Goal: Information Seeking & Learning: Learn about a topic

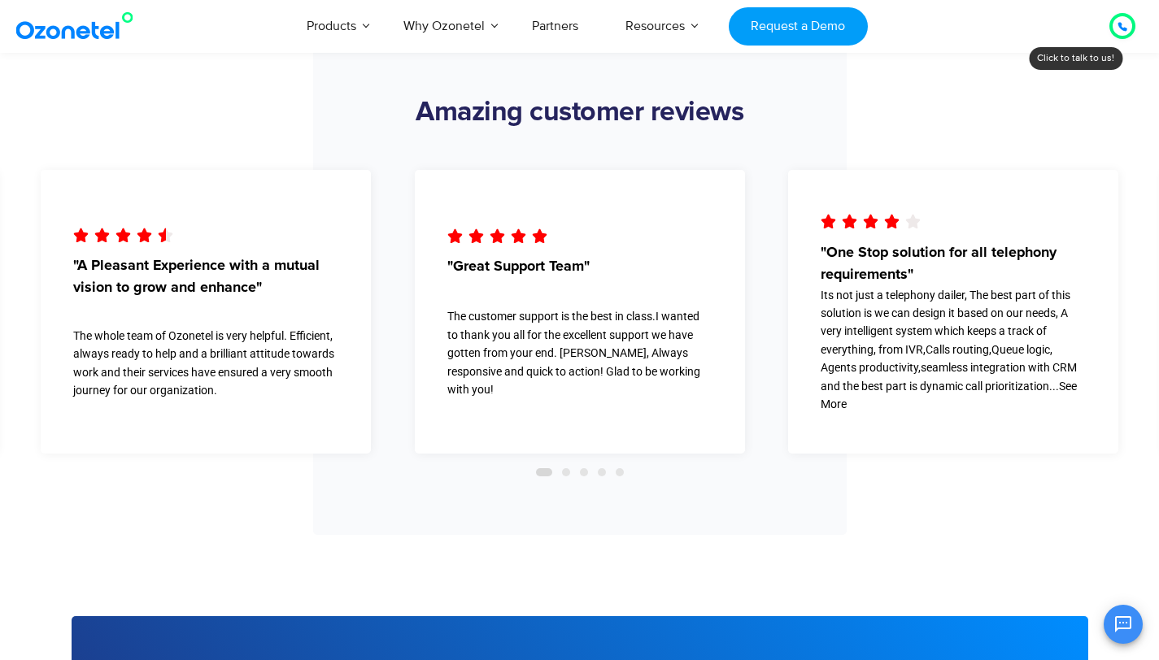
scroll to position [5926, 0]
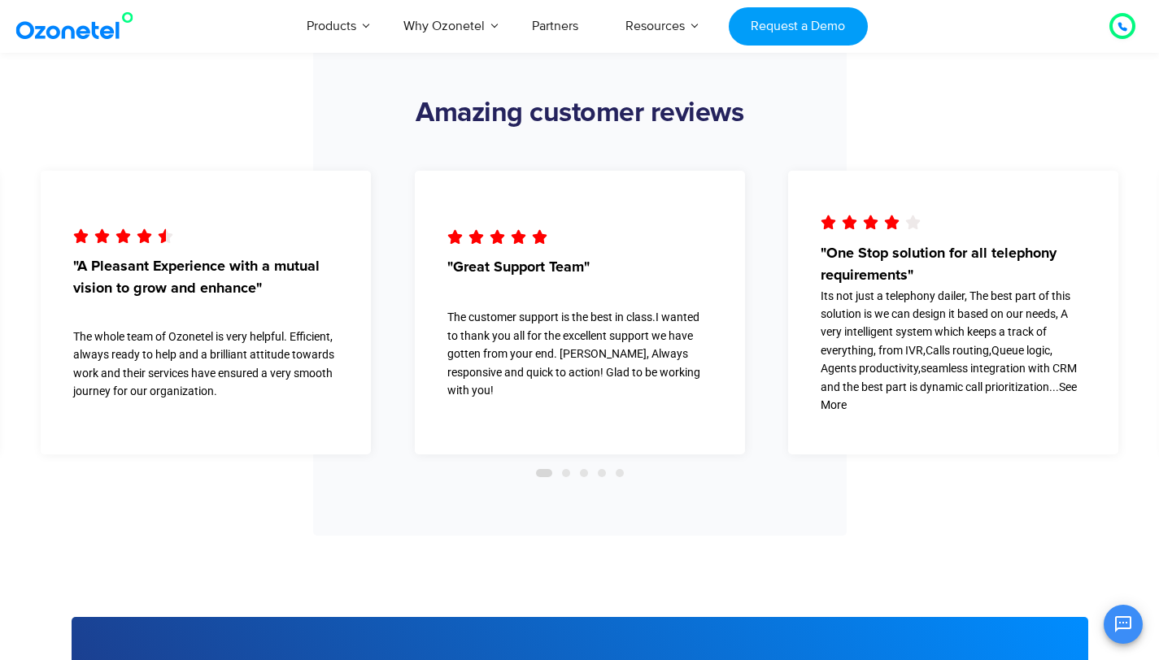
click at [565, 476] on span "Go to slide 2" at bounding box center [566, 473] width 8 height 8
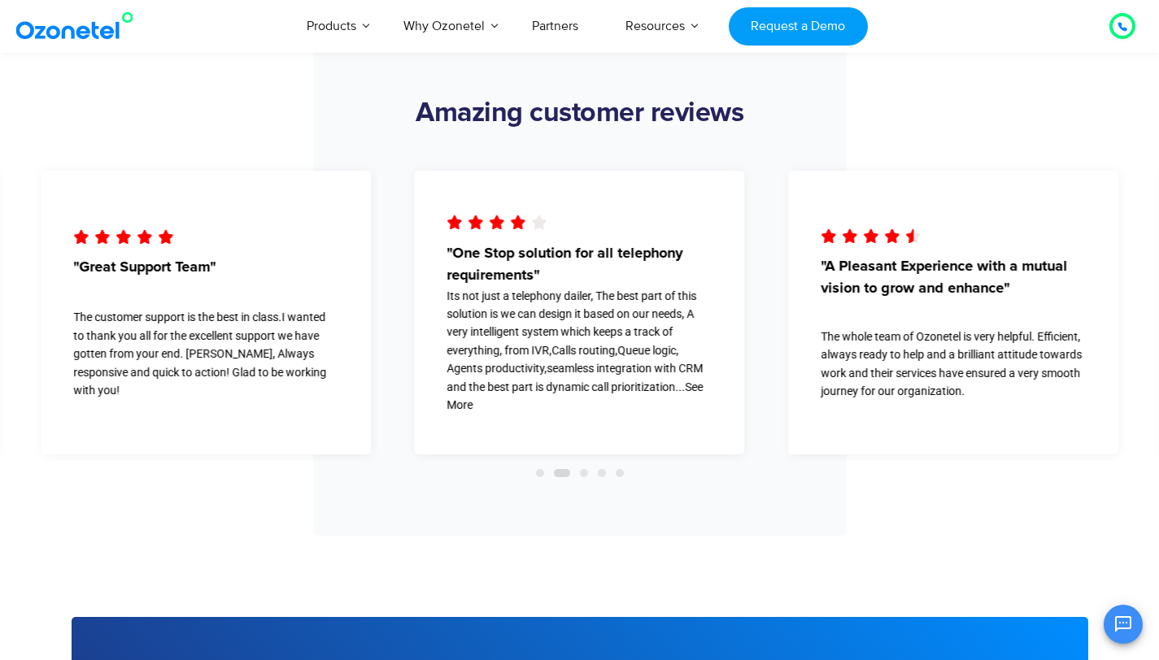
click at [584, 474] on span "Go to slide 3" at bounding box center [584, 473] width 8 height 8
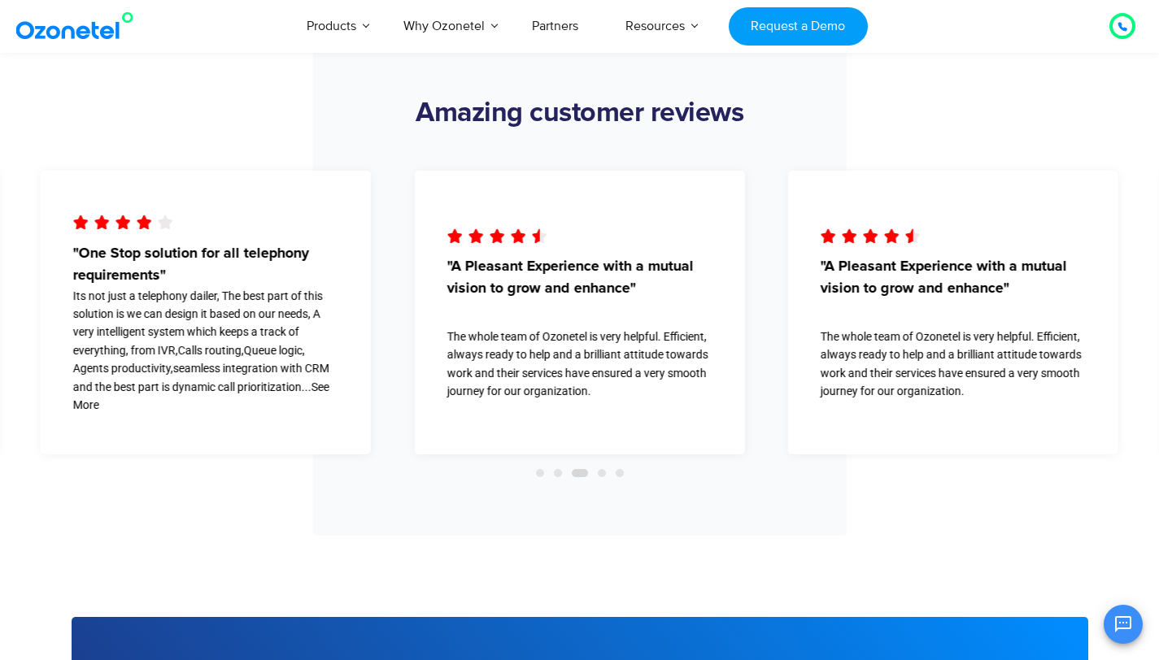
click at [603, 475] on span "Go to slide 4" at bounding box center [602, 473] width 8 height 8
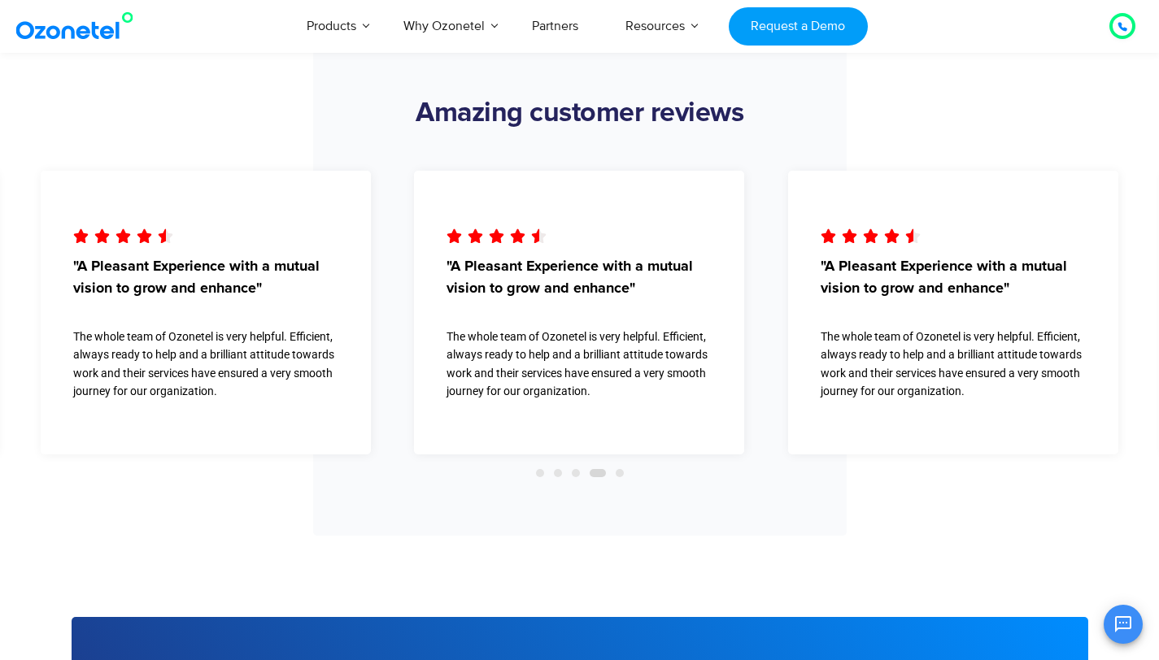
click at [618, 475] on span "Go to slide 5" at bounding box center [620, 473] width 8 height 8
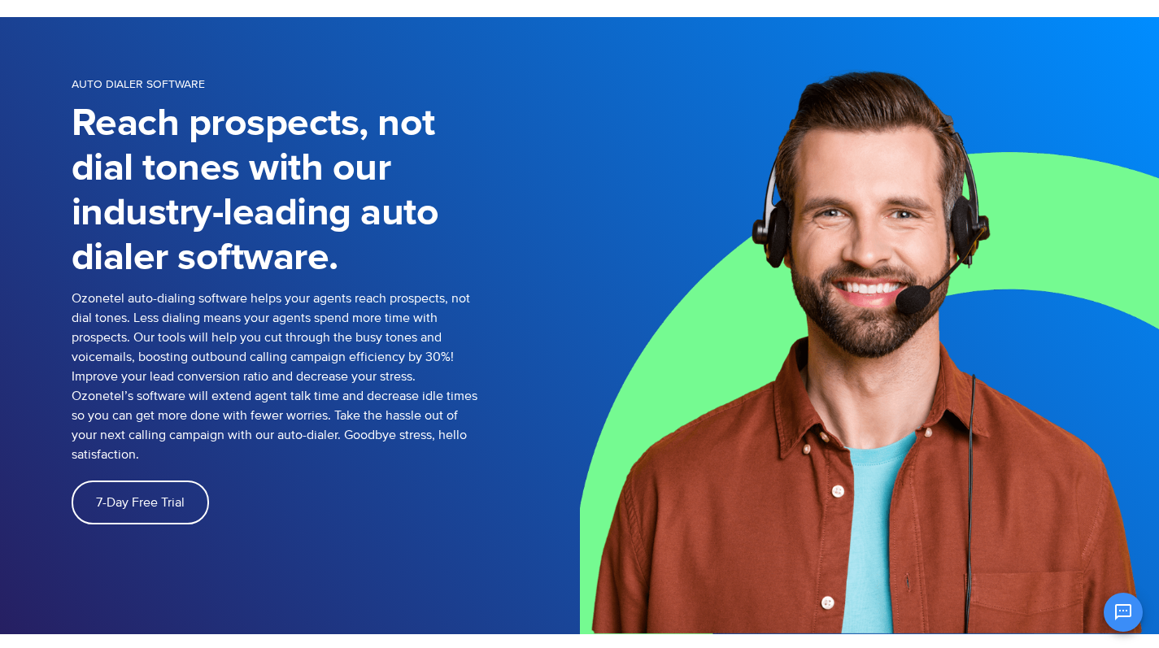
scroll to position [0, 0]
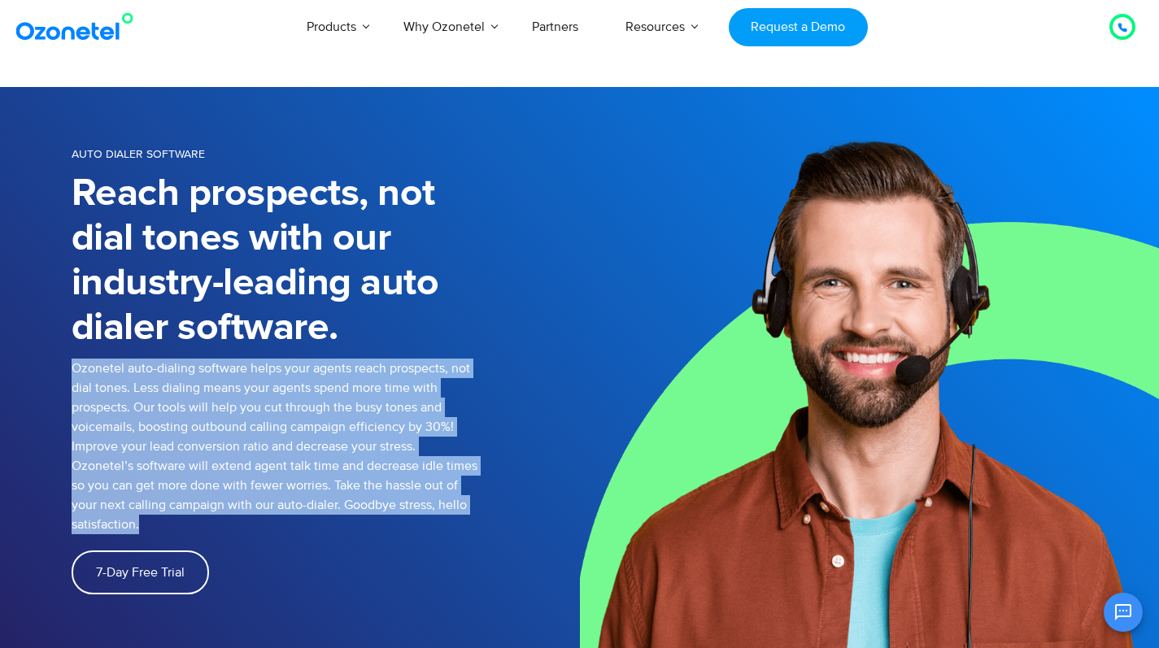
drag, startPoint x: 73, startPoint y: 372, endPoint x: 192, endPoint y: 516, distance: 187.2
click at [192, 516] on p "Ozonetel auto-dialing software helps your agents reach prospects, not dial tone…" at bounding box center [275, 447] width 407 height 176
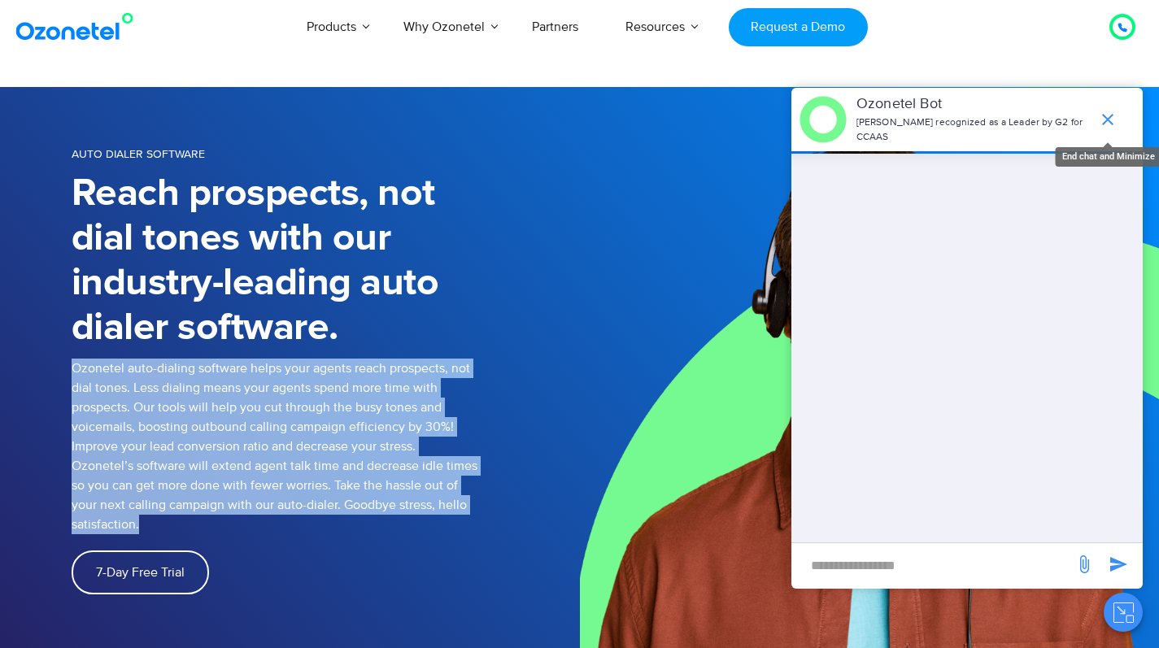
click at [1112, 114] on icon "end chat or minimize" at bounding box center [1108, 120] width 20 height 20
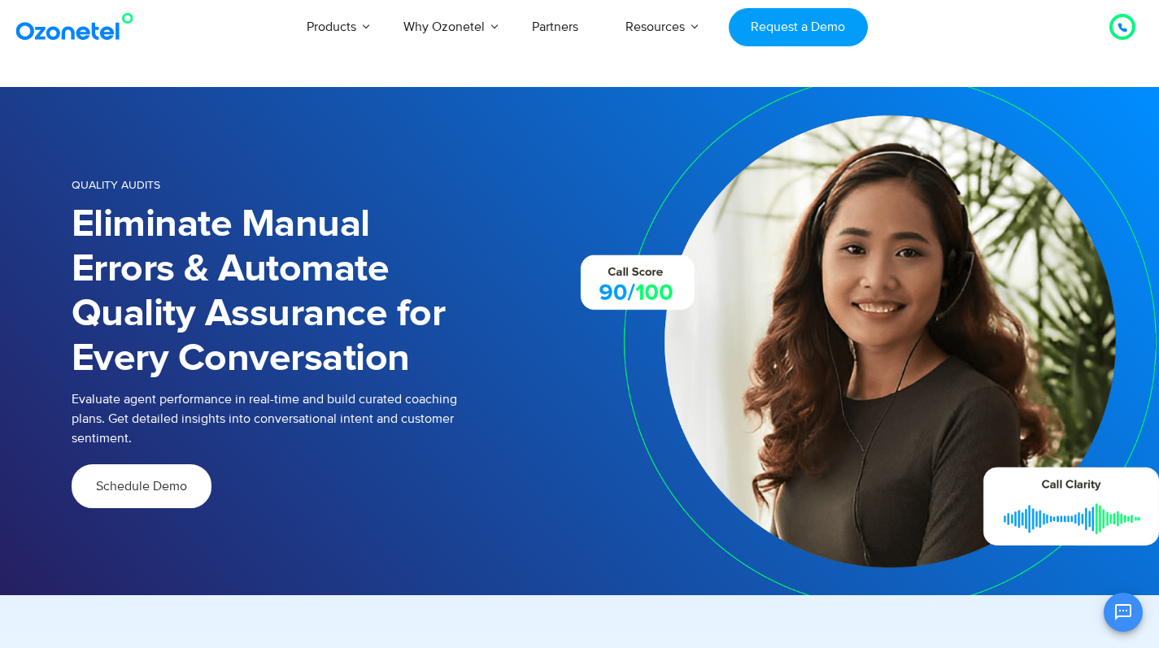
scroll to position [11, 0]
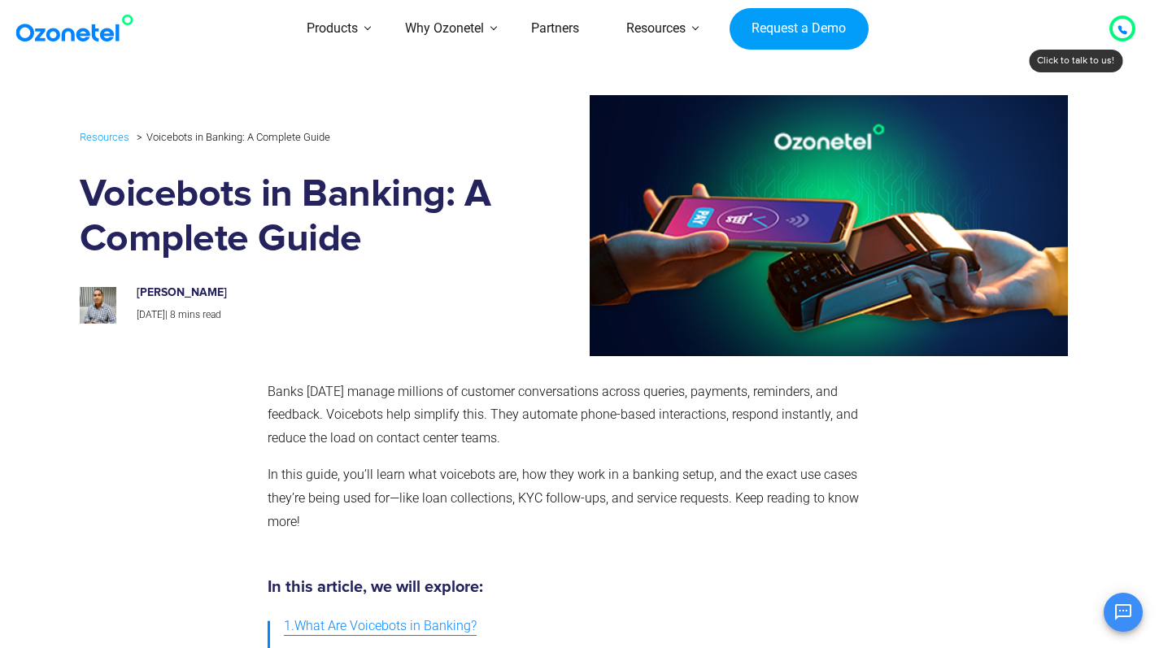
click at [492, 288] on div "[PERSON_NAME] [DATE] | 8 mins read" at bounding box center [288, 297] width 442 height 54
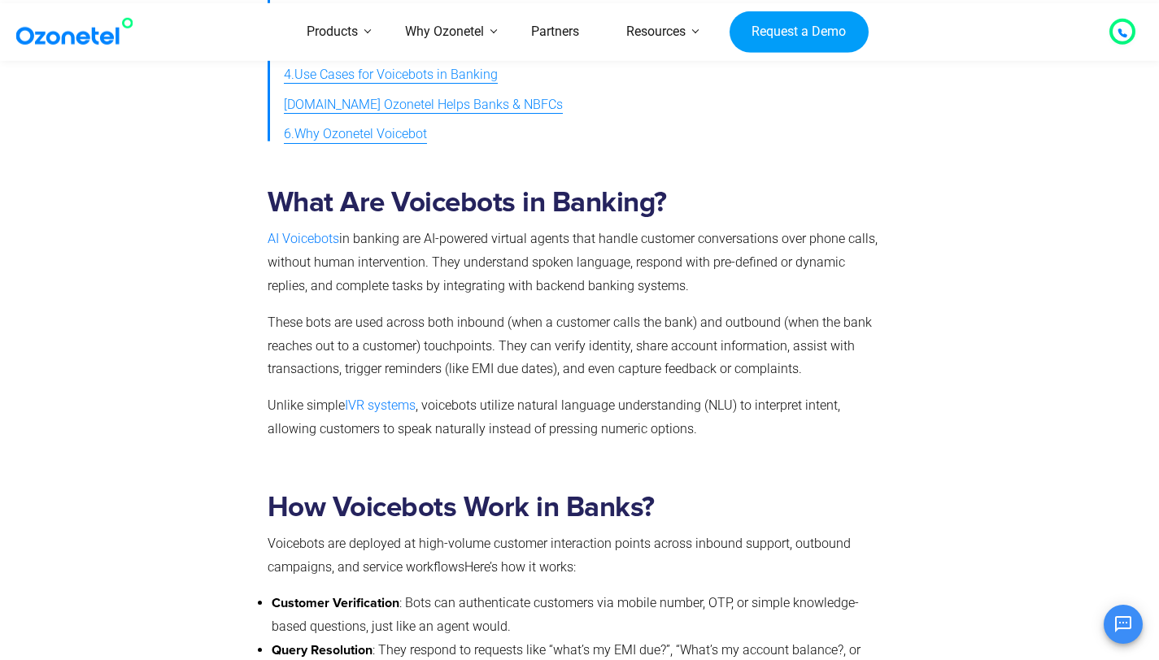
scroll to position [644, 0]
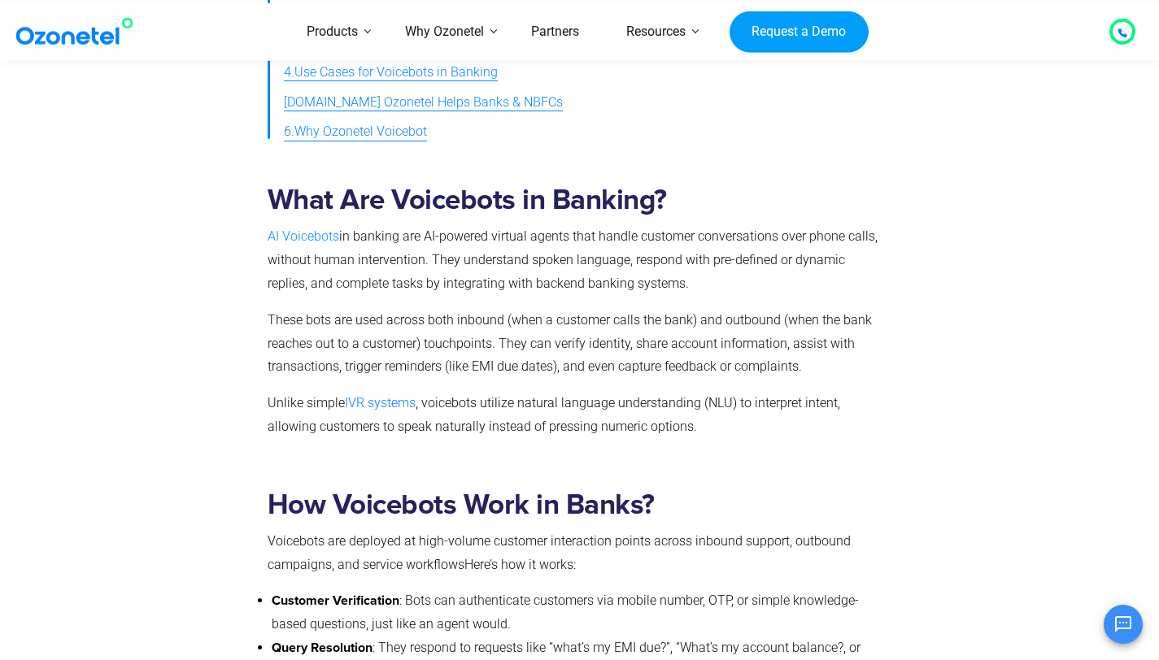
click at [311, 236] on link "AI Voicebots" at bounding box center [304, 235] width 72 height 15
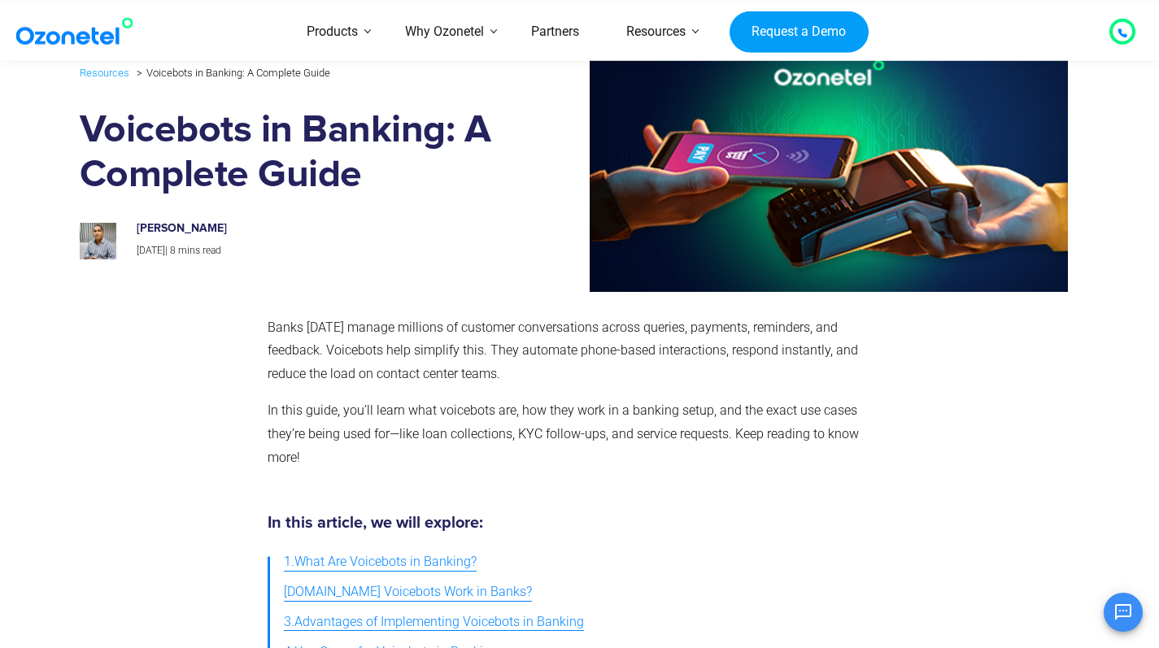
scroll to position [0, 0]
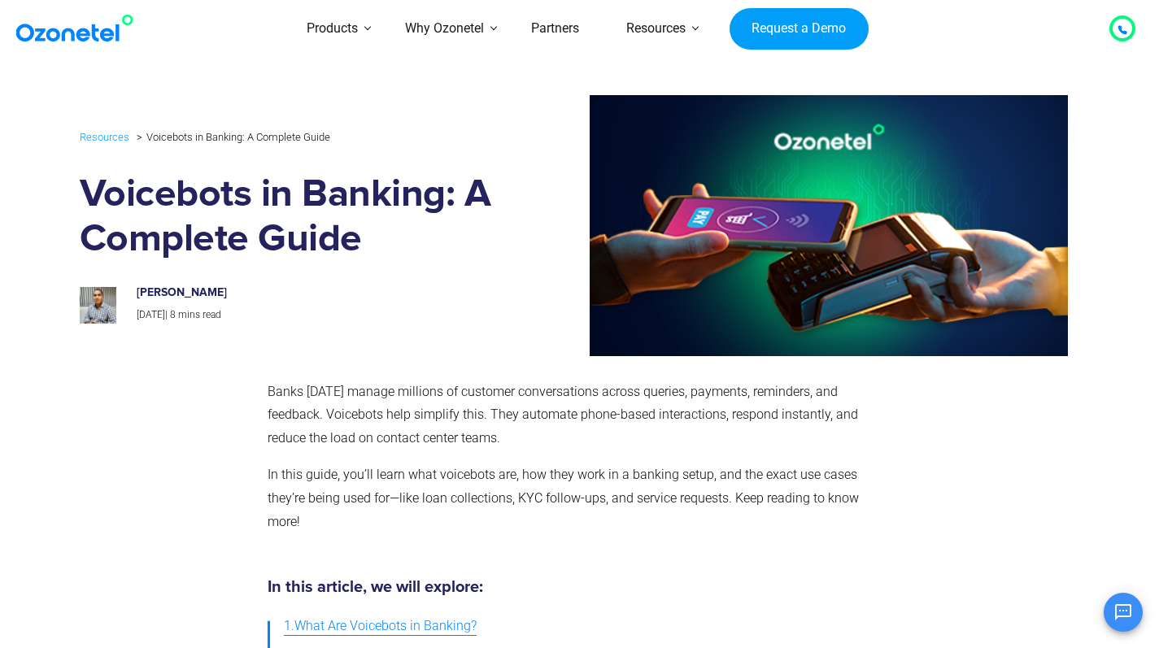
click at [510, 413] on p "Banks today manage millions of customer conversations across queries, payments,…" at bounding box center [576, 416] width 617 height 70
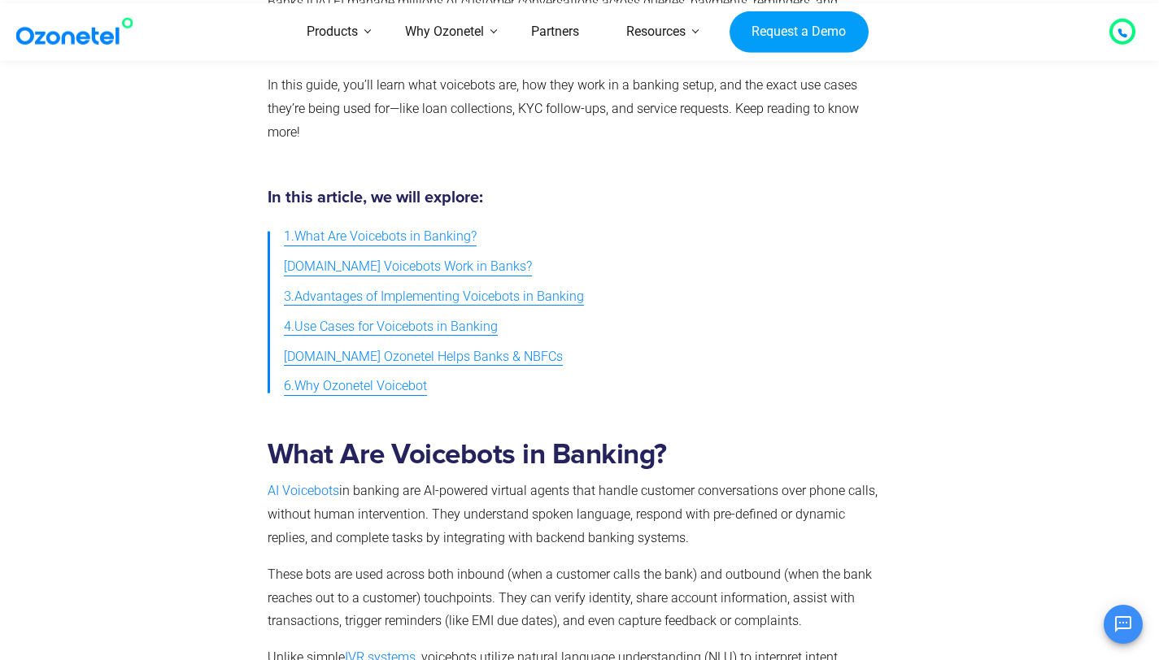
scroll to position [389, 0]
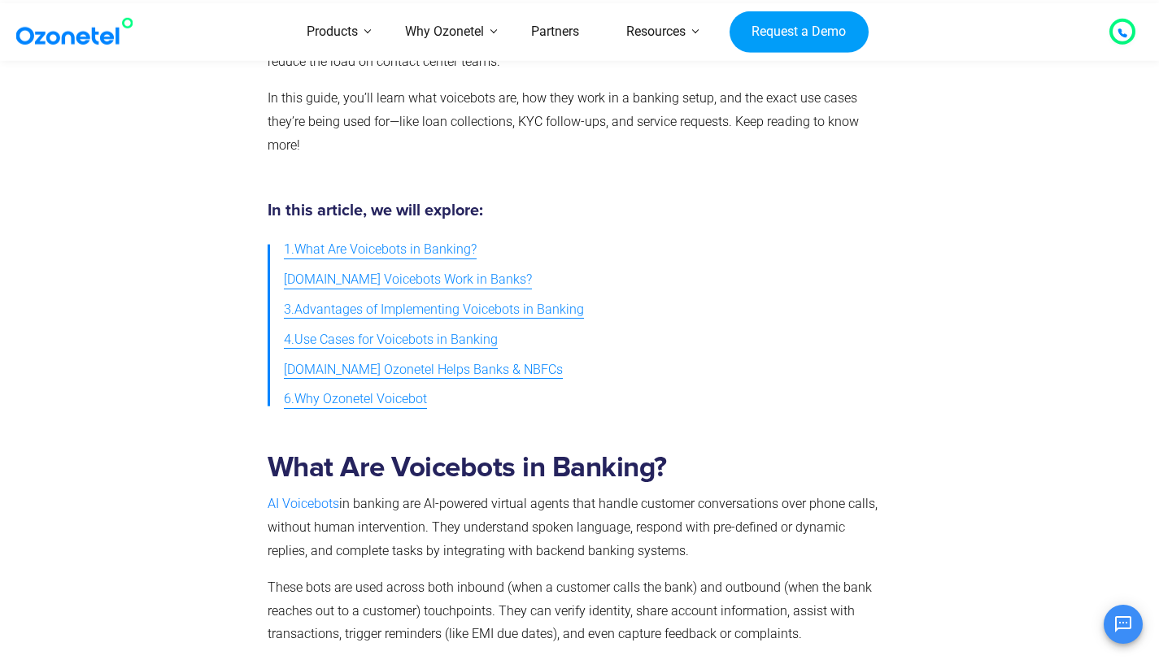
click at [412, 403] on span "6.Why Ozonetel Voicebot" at bounding box center [355, 400] width 143 height 24
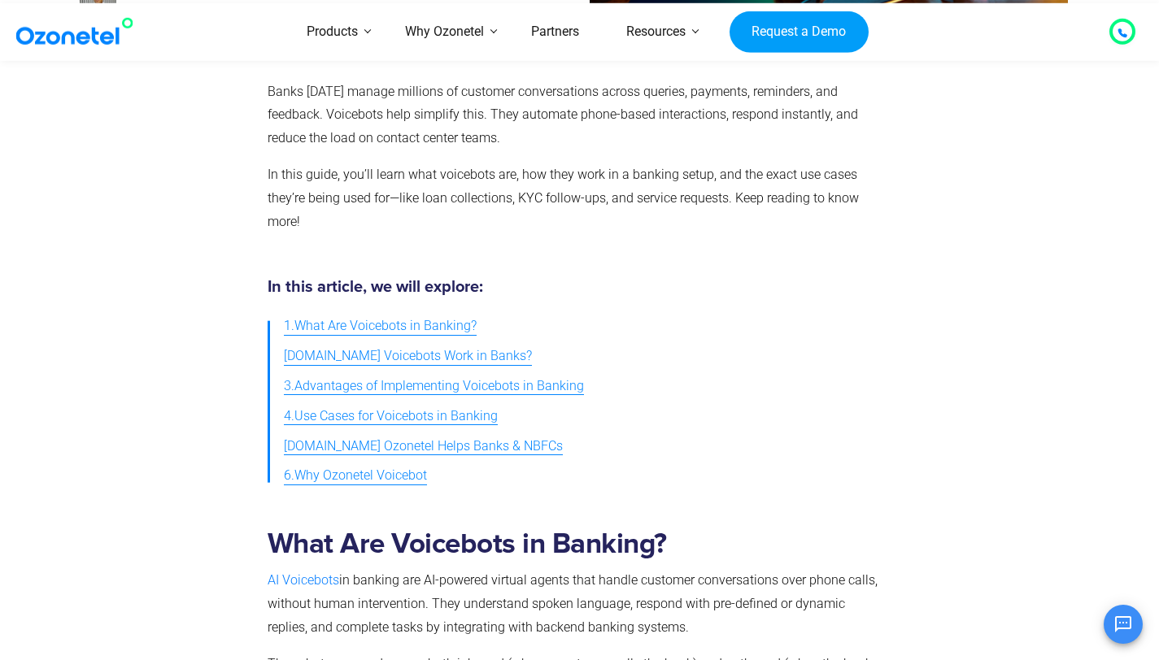
click at [368, 472] on span "6.Why Ozonetel Voicebot" at bounding box center [355, 476] width 143 height 24
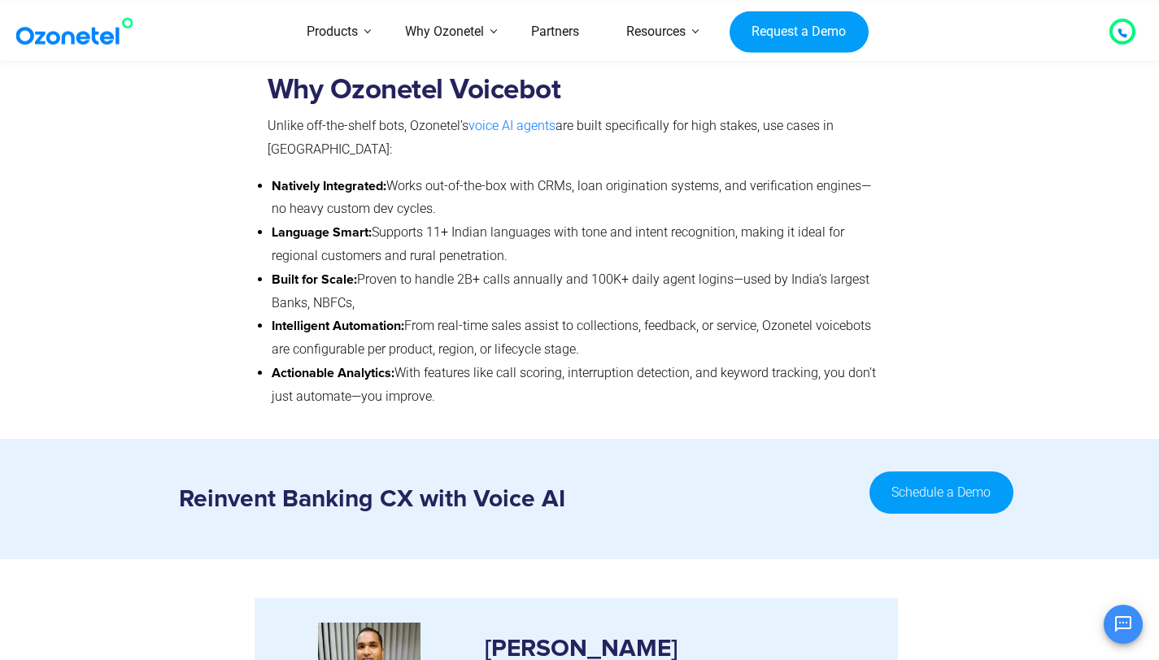
scroll to position [5812, 0]
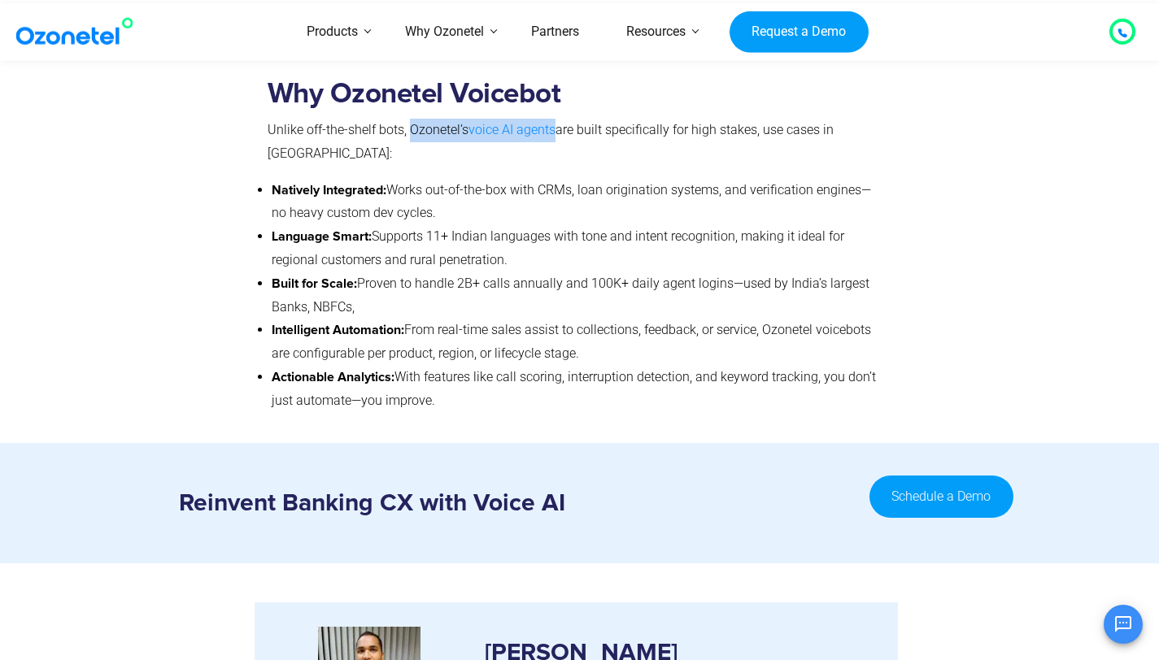
drag, startPoint x: 409, startPoint y: 136, endPoint x: 554, endPoint y: 141, distance: 144.9
click at [554, 141] on p "Unlike off-the-shelf bots, Ozonetel’s voice AI agents are built specifically fo…" at bounding box center [576, 142] width 617 height 47
click at [526, 179] on li "Natively Integrated: Works out-of-the-box with CRMs, loan origination systems, …" at bounding box center [578, 202] width 613 height 47
click at [508, 134] on link "voice AI agents" at bounding box center [511, 129] width 87 height 15
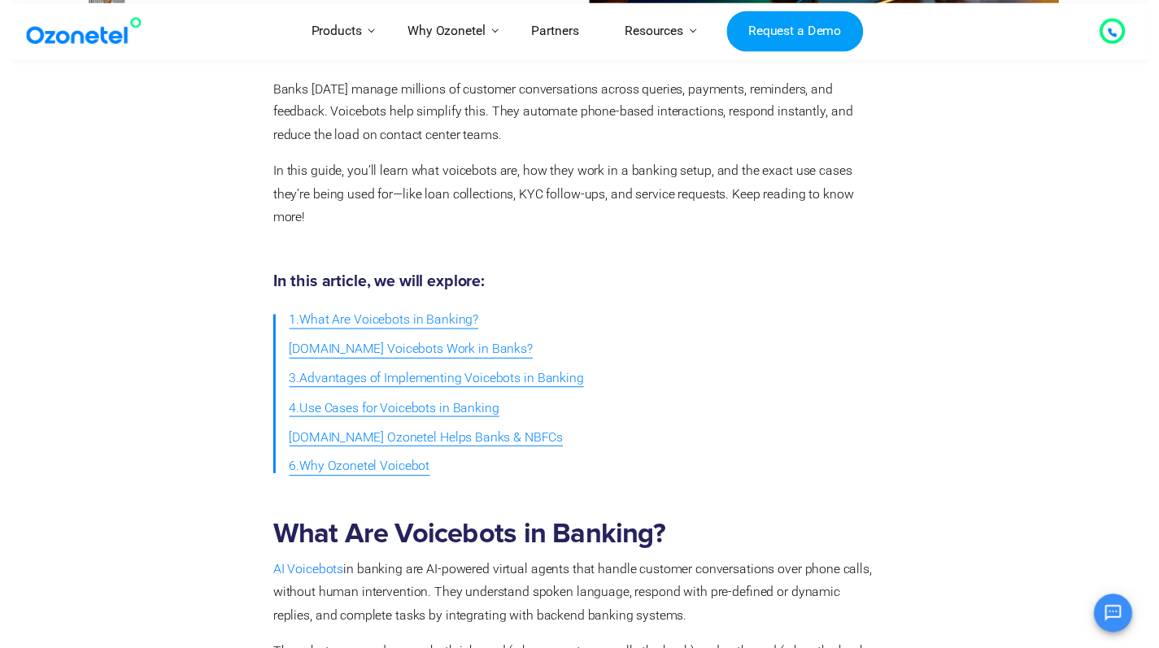
scroll to position [0, 0]
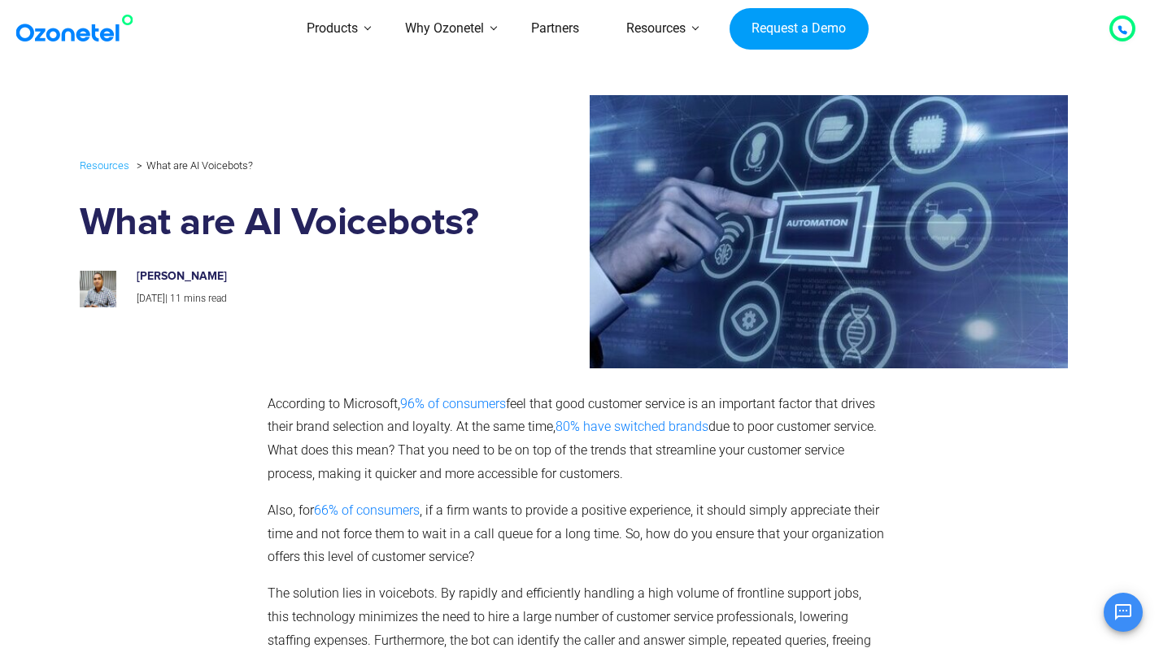
scroll to position [136, 0]
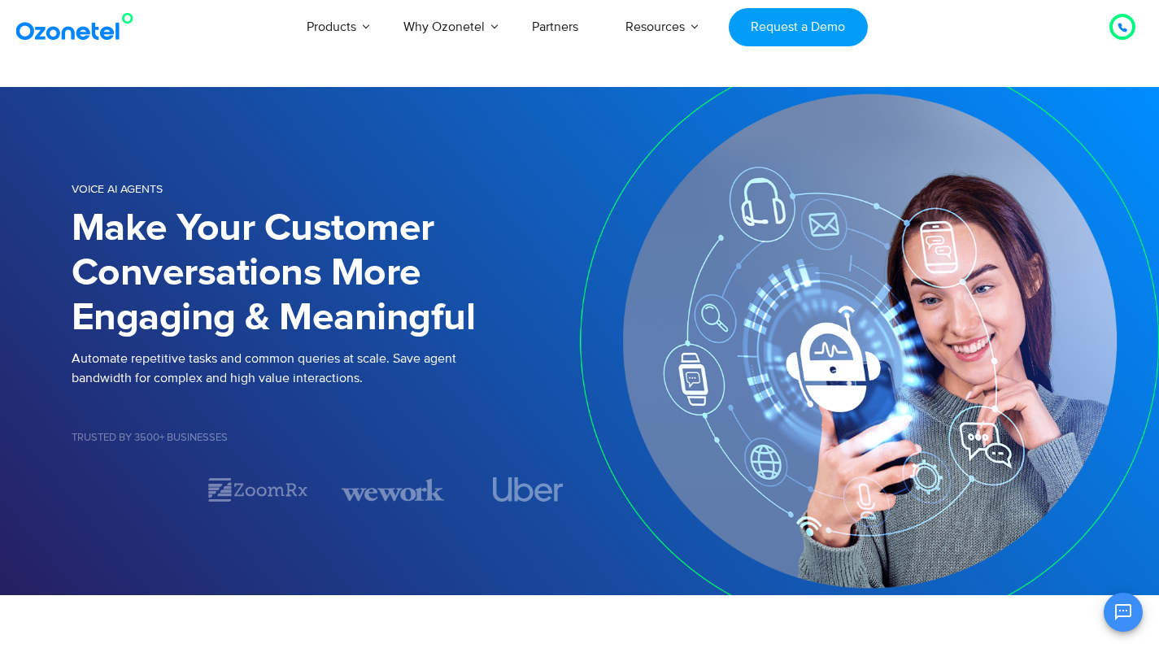
scroll to position [106, 0]
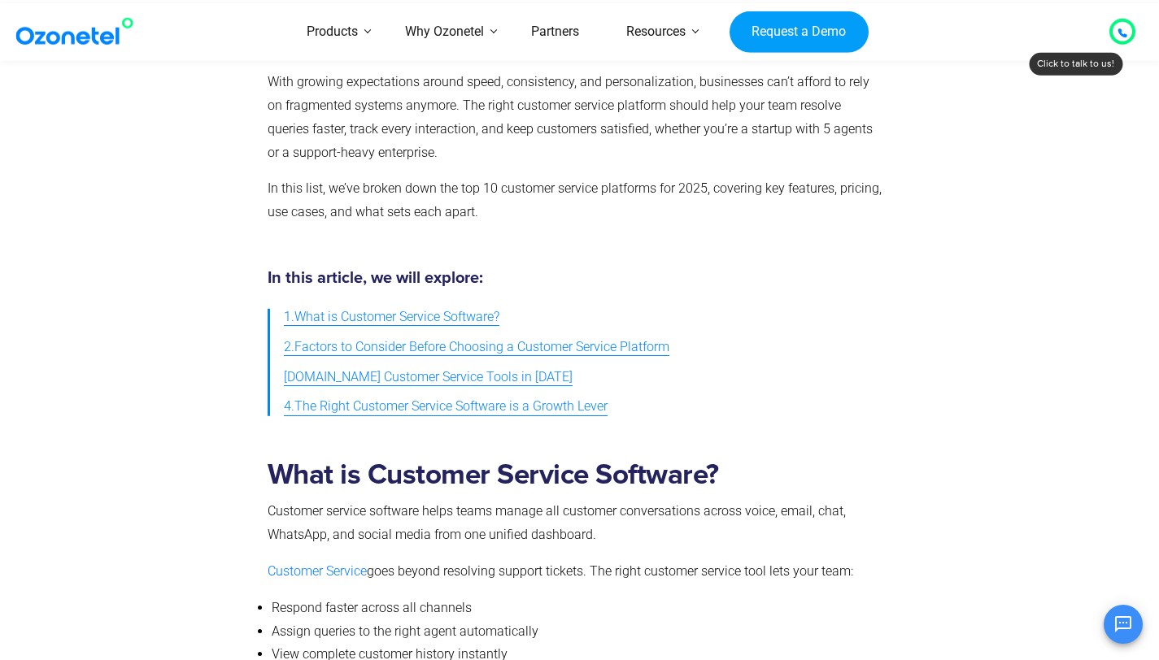
scroll to position [442, 0]
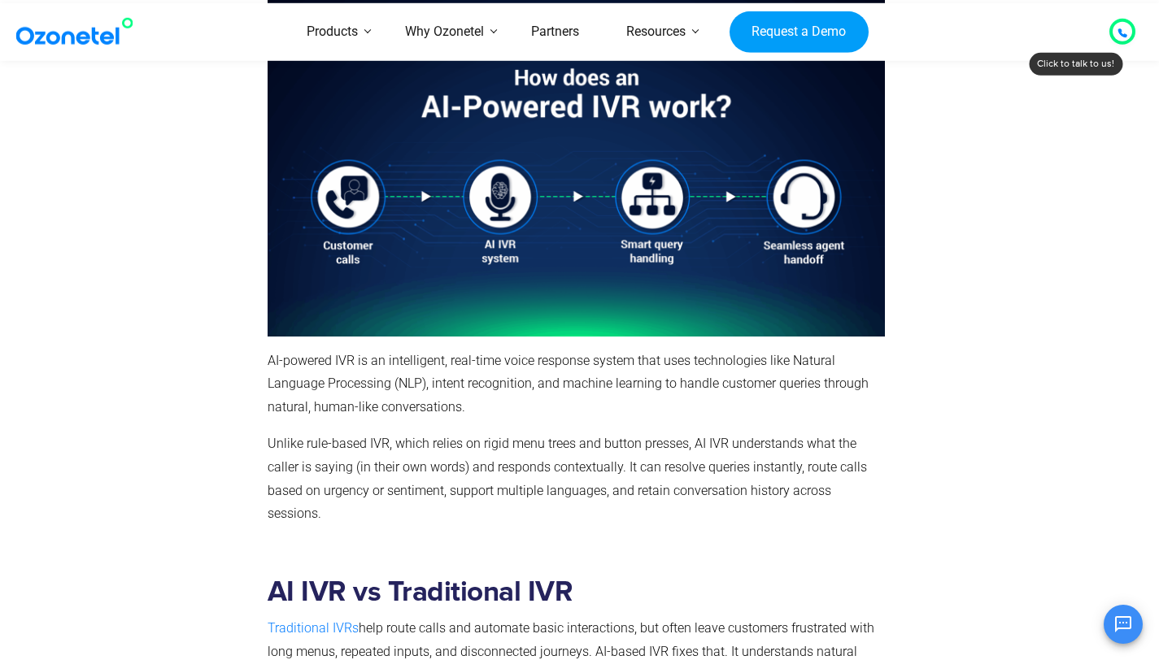
scroll to position [971, 0]
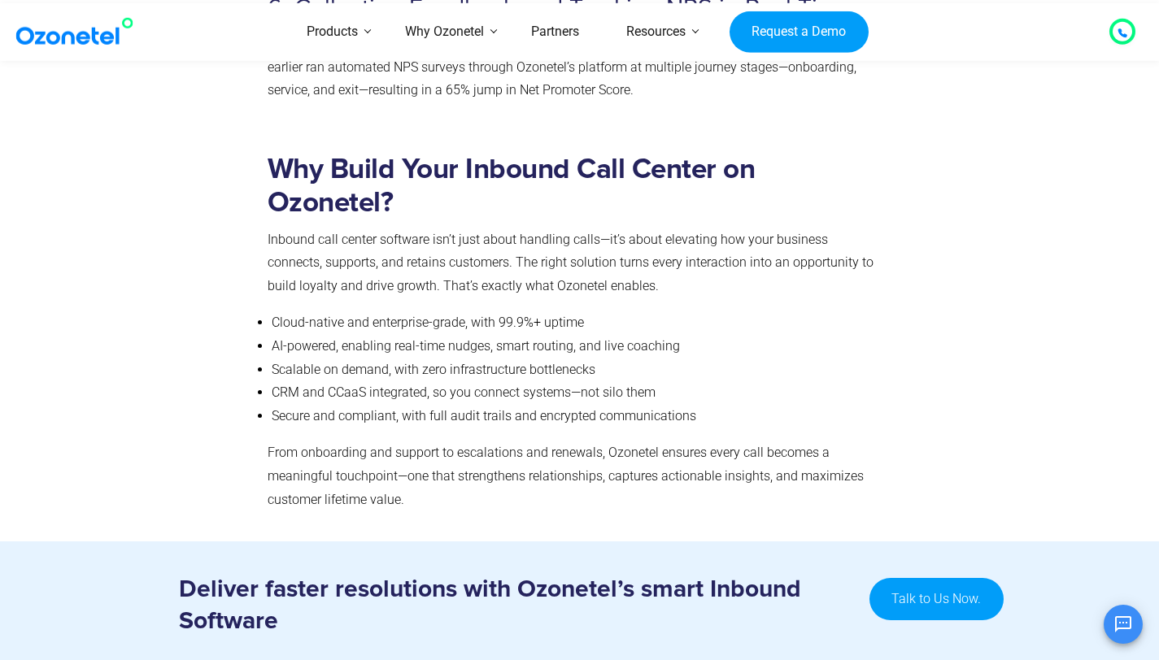
scroll to position [9921, 0]
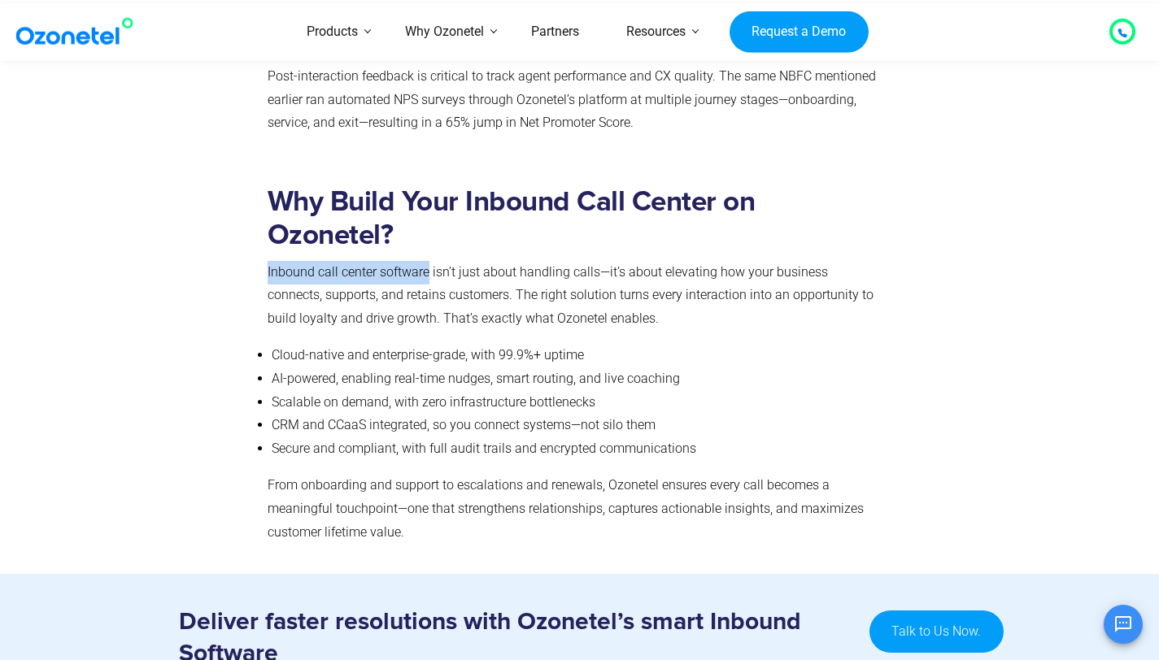
drag, startPoint x: 268, startPoint y: 290, endPoint x: 428, endPoint y: 287, distance: 160.2
click at [428, 287] on p "Inbound call center software isn’t just about handling calls—it’s about elevati…" at bounding box center [576, 296] width 617 height 70
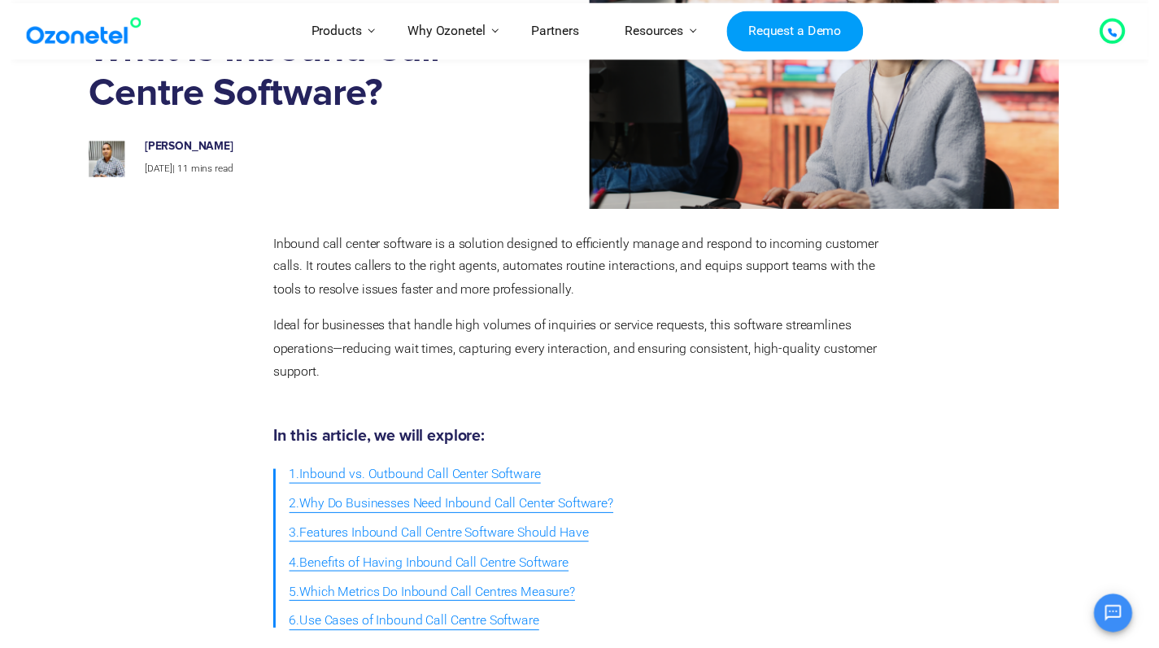
scroll to position [0, 0]
